Goal: Information Seeking & Learning: Compare options

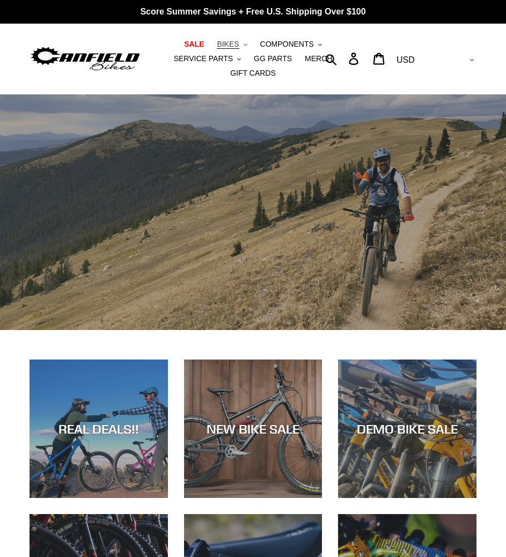
click at [217, 43] on span "BIKES" at bounding box center [228, 44] width 22 height 9
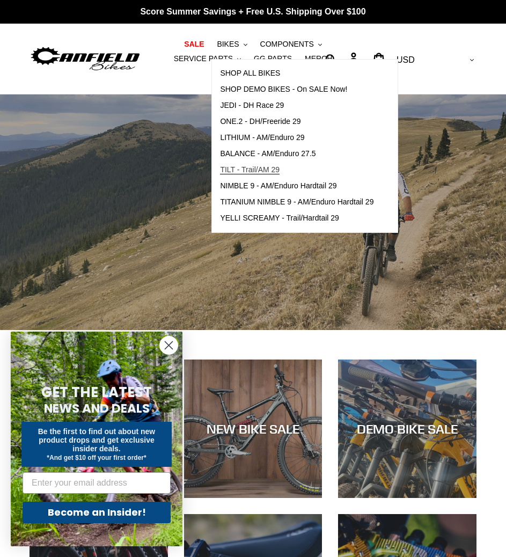
click at [237, 167] on span "TILT - Trail/AM 29" at bounding box center [250, 169] width 60 height 9
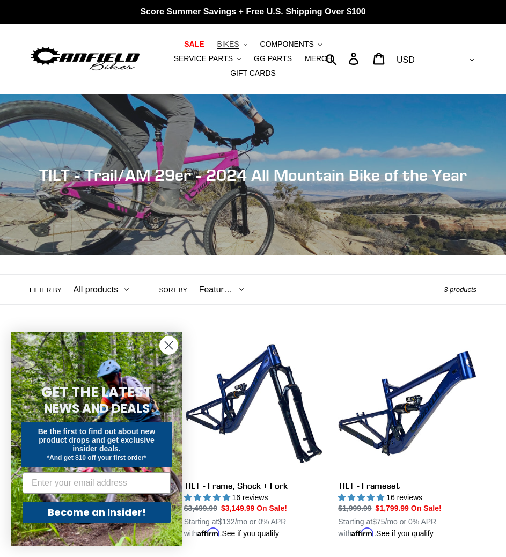
click at [217, 45] on span "BIKES" at bounding box center [228, 44] width 22 height 9
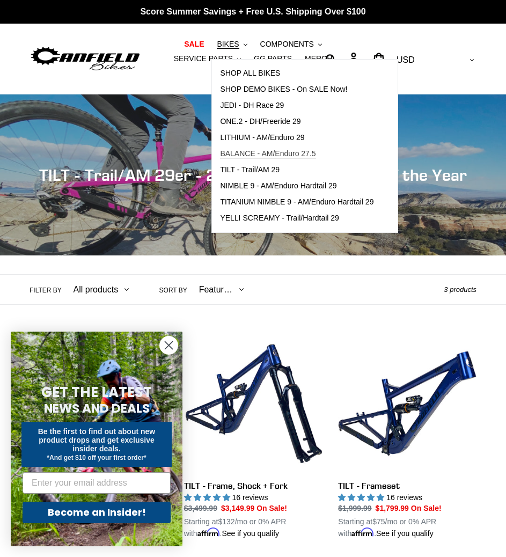
click at [220, 151] on span "BALANCE - AM/Enduro 27.5" at bounding box center [267, 153] width 95 height 9
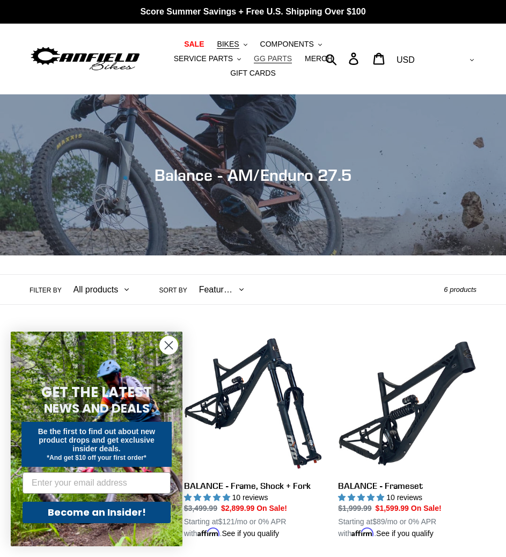
click at [248, 52] on link "GG PARTS" at bounding box center [272, 59] width 49 height 14
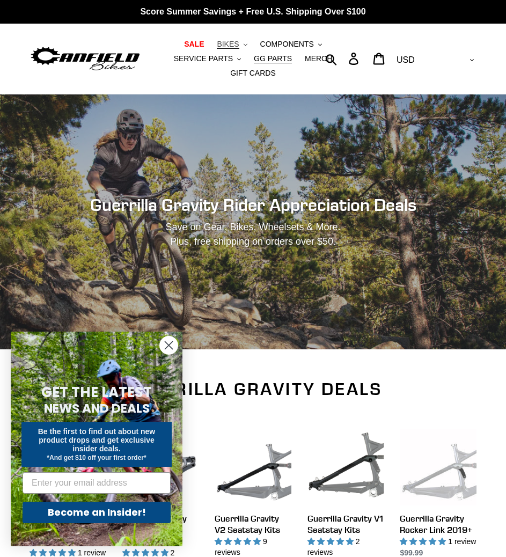
click at [244, 45] on icon ".cls-1{fill:#231f20}" at bounding box center [246, 45] width 4 height 4
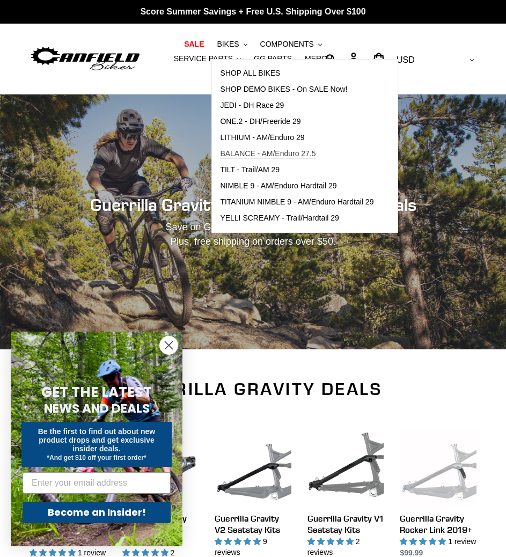
click at [240, 154] on span "BALANCE - AM/Enduro 27.5" at bounding box center [267, 153] width 95 height 9
